Goal: Task Accomplishment & Management: Manage account settings

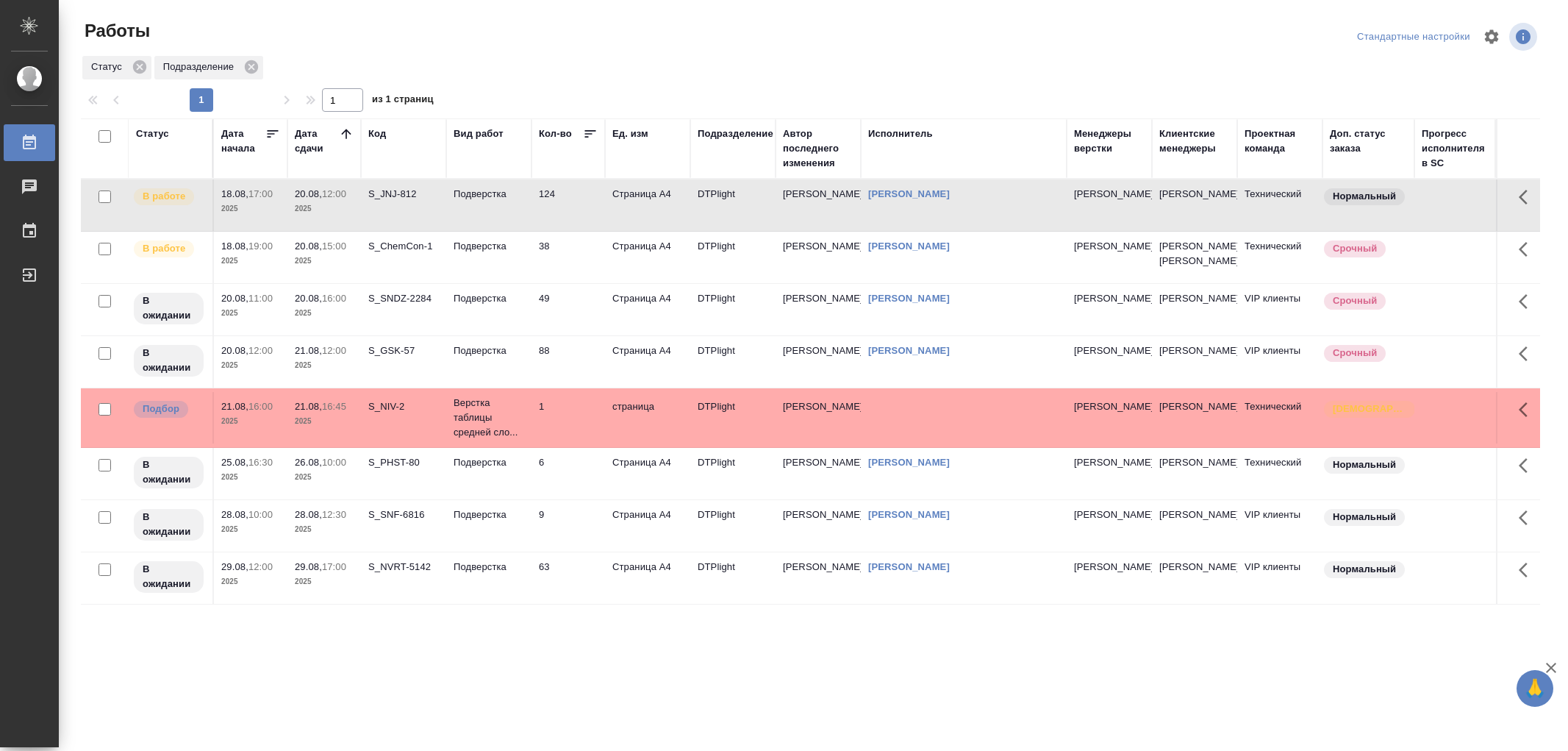
click at [495, 218] on td "Подверстка" at bounding box center [488, 205] width 86 height 51
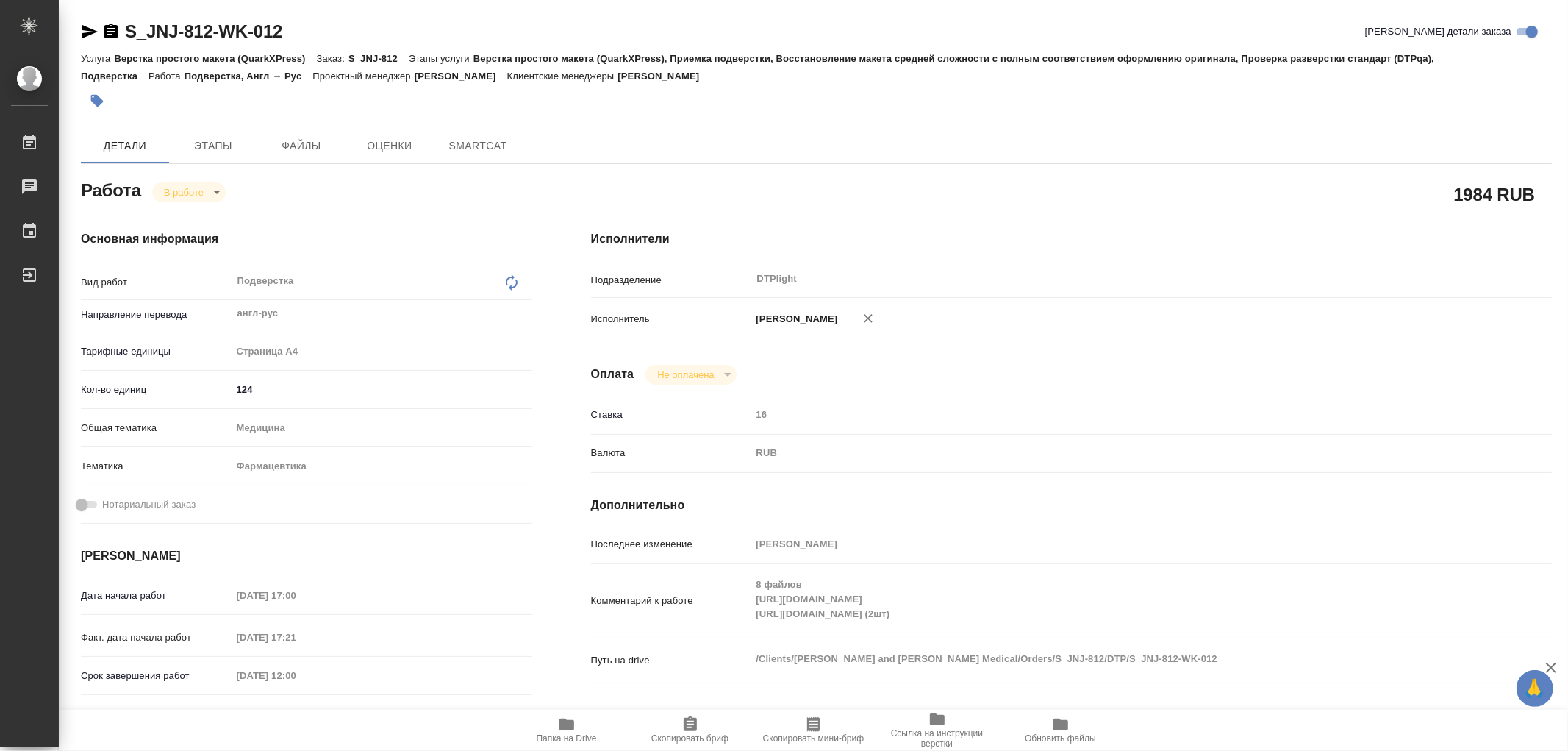
type textarea "x"
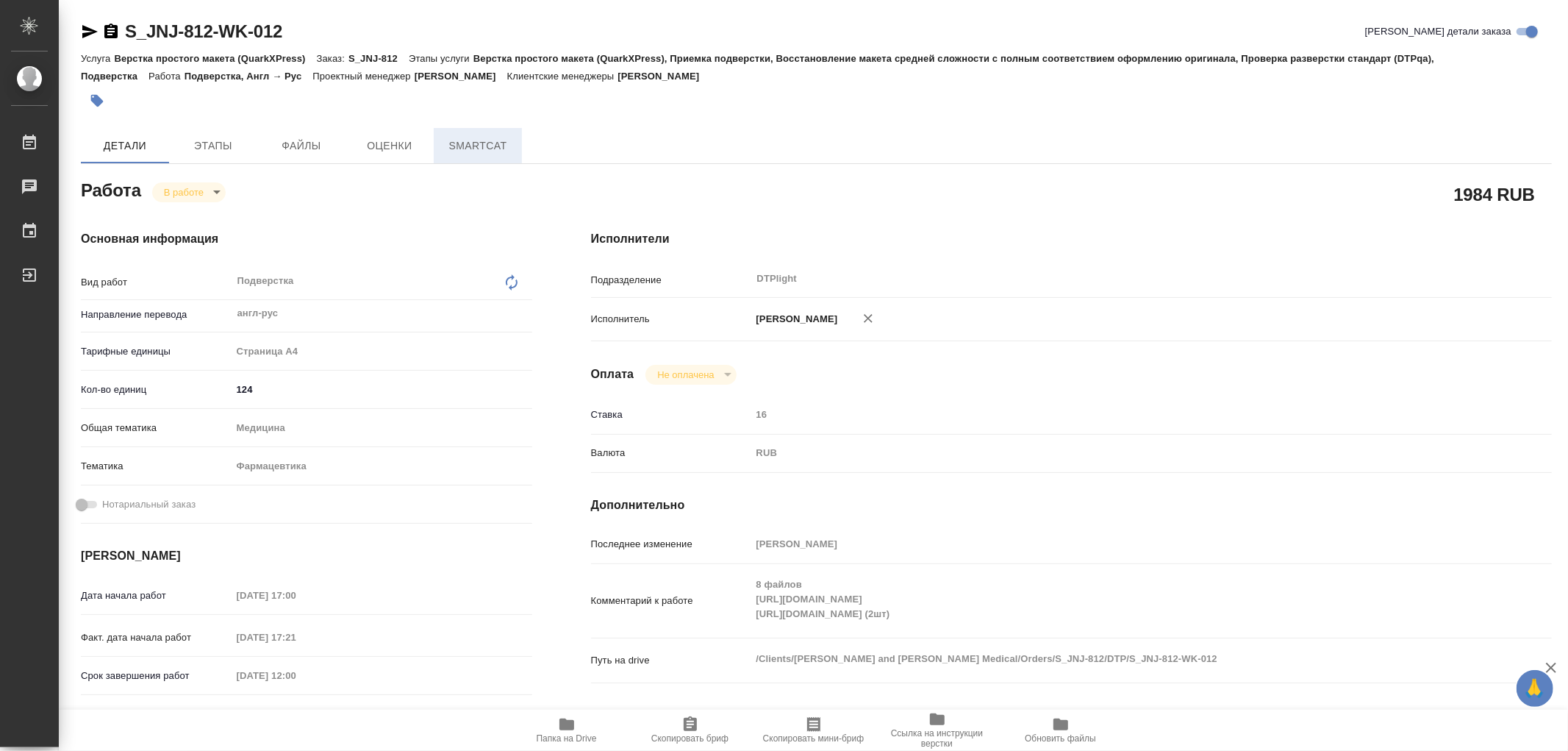
type textarea "x"
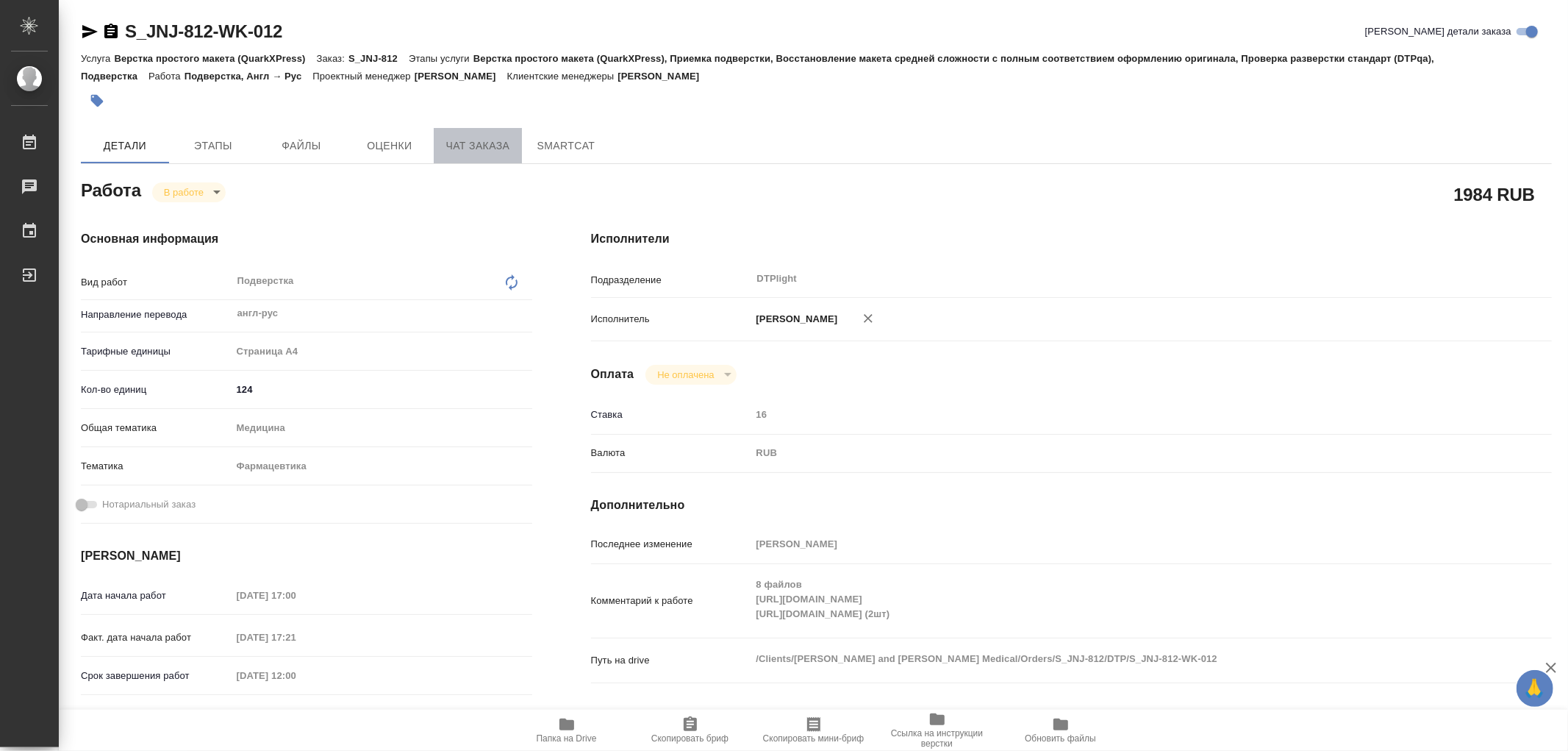
click at [497, 151] on span "Чат заказа" at bounding box center [478, 146] width 70 height 18
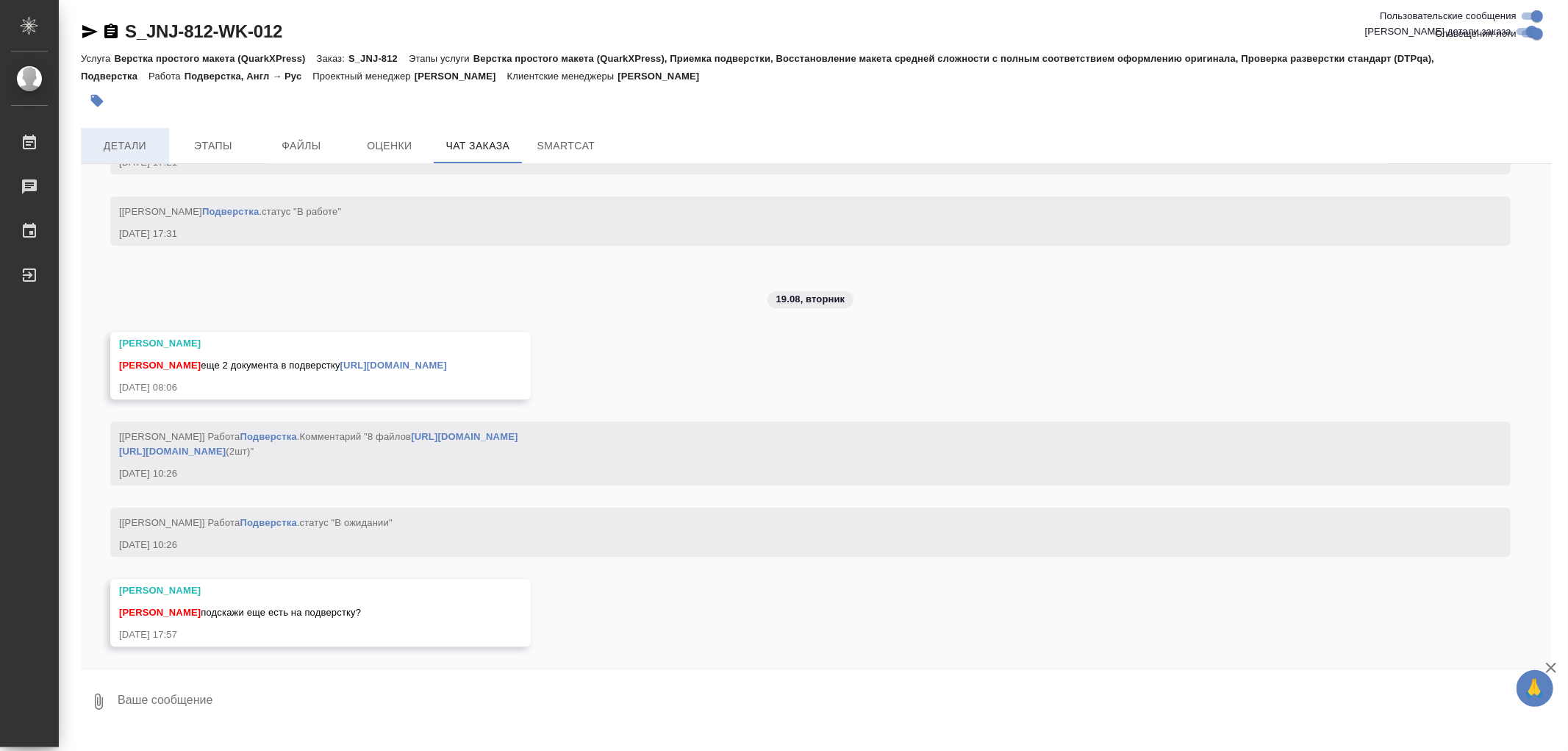
scroll to position [13229, 0]
click at [160, 143] on button "Детали" at bounding box center [125, 145] width 88 height 35
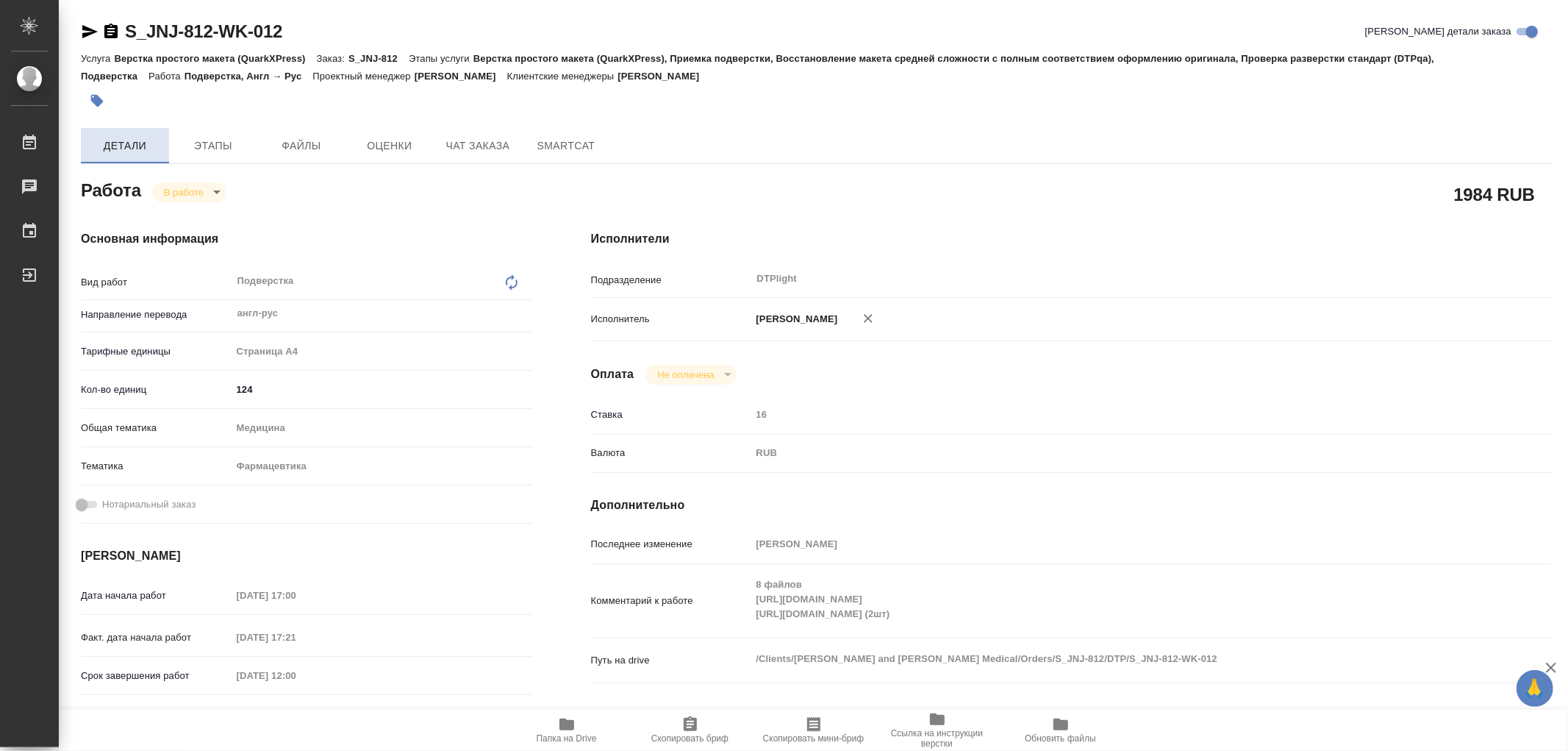
type textarea "x"
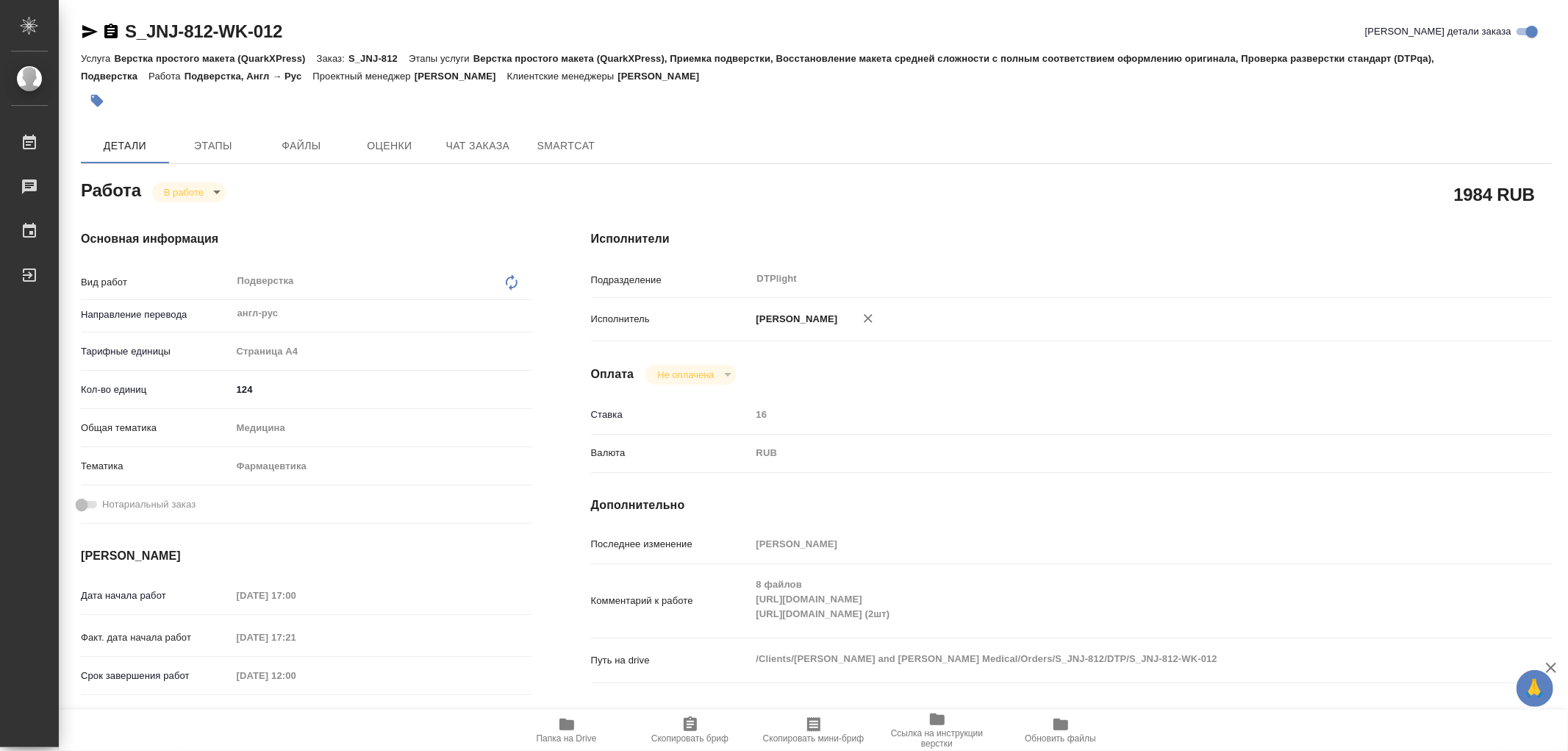
type textarea "x"
